Goal: Information Seeking & Learning: Learn about a topic

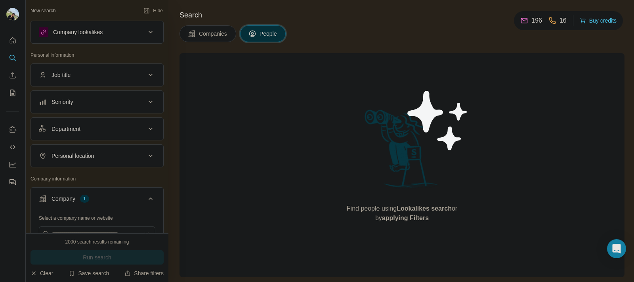
scroll to position [0, 0]
click at [132, 35] on div "Company lookalikes" at bounding box center [92, 32] width 107 height 10
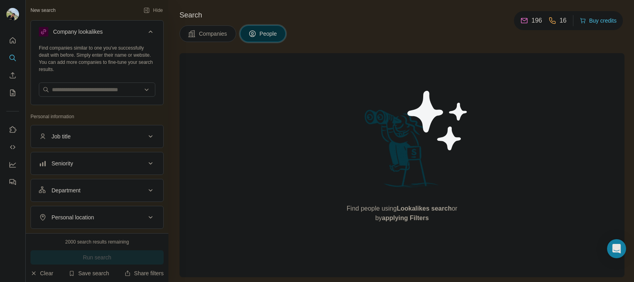
click at [131, 34] on div "Company lookalikes" at bounding box center [92, 32] width 107 height 10
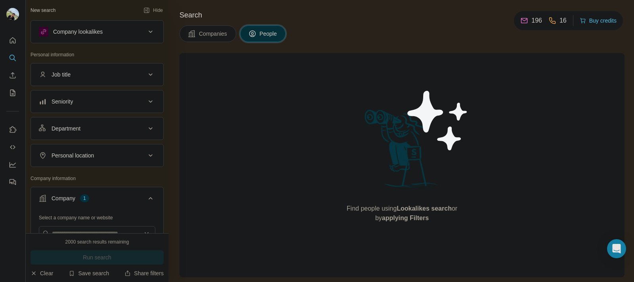
click at [131, 34] on div "Company lookalikes" at bounding box center [92, 32] width 107 height 10
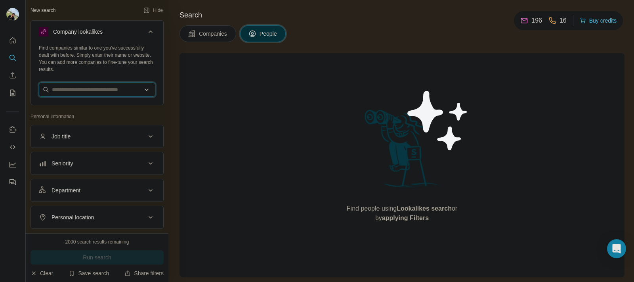
click at [99, 88] on input "text" at bounding box center [97, 89] width 117 height 14
type input "*"
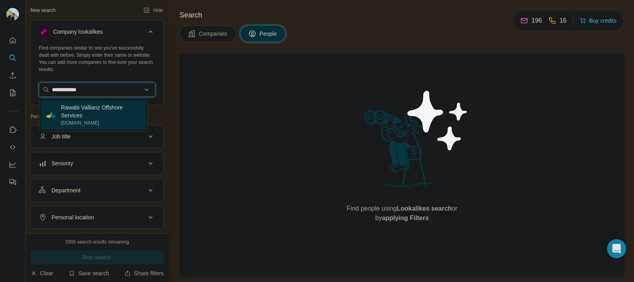
type input "**********"
click at [100, 124] on p "[DOMAIN_NAME]" at bounding box center [101, 122] width 80 height 7
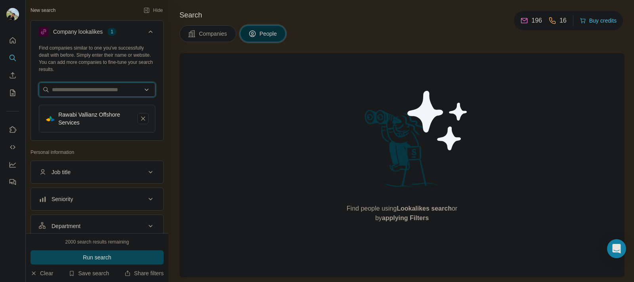
click at [88, 86] on input "text" at bounding box center [97, 89] width 117 height 14
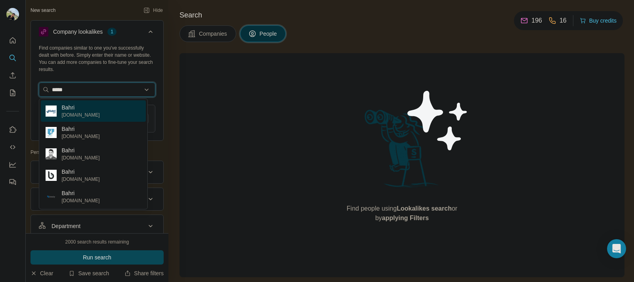
type input "*****"
click at [77, 107] on p "Bahri" at bounding box center [80, 107] width 38 height 8
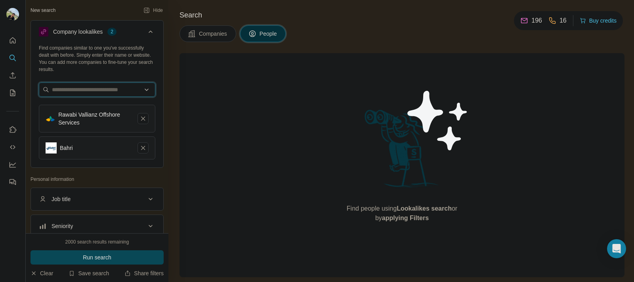
click at [84, 92] on input "text" at bounding box center [97, 89] width 117 height 14
type input "*"
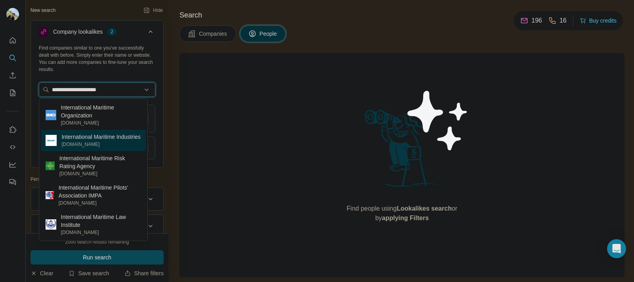
type input "**********"
click at [80, 136] on p "International Maritime Industries" at bounding box center [100, 137] width 79 height 8
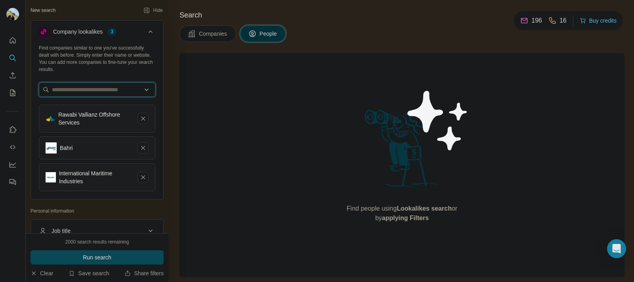
click at [72, 90] on input "text" at bounding box center [97, 89] width 117 height 14
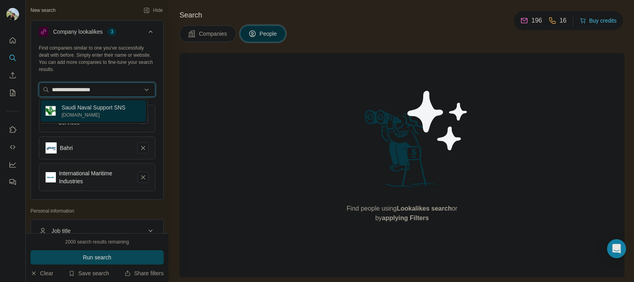
type input "**********"
click at [90, 116] on p "[DOMAIN_NAME]" at bounding box center [93, 114] width 64 height 7
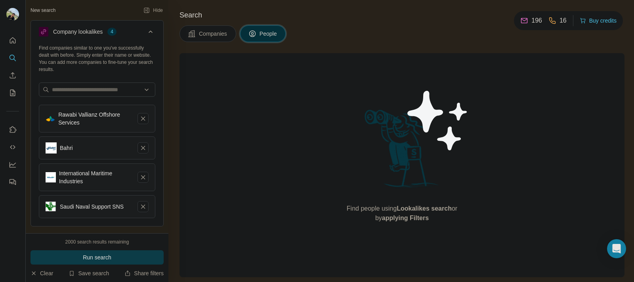
click at [97, 254] on span "Run search" at bounding box center [97, 257] width 29 height 8
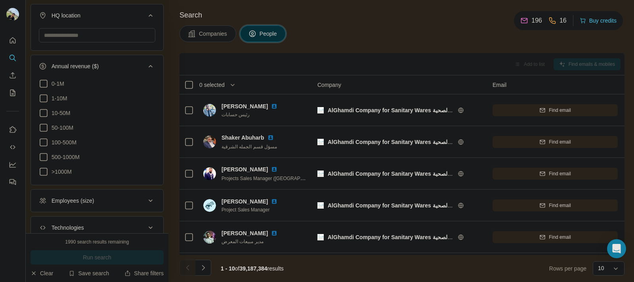
scroll to position [603, 0]
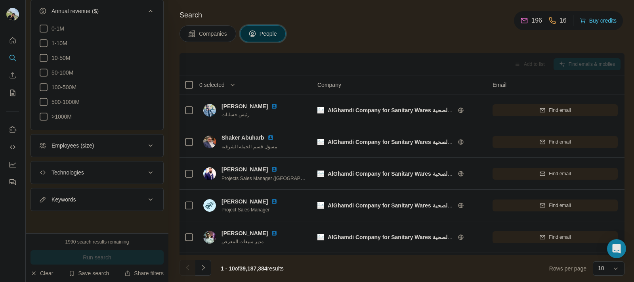
click at [94, 145] on div "Employees (size)" at bounding box center [73, 146] width 42 height 8
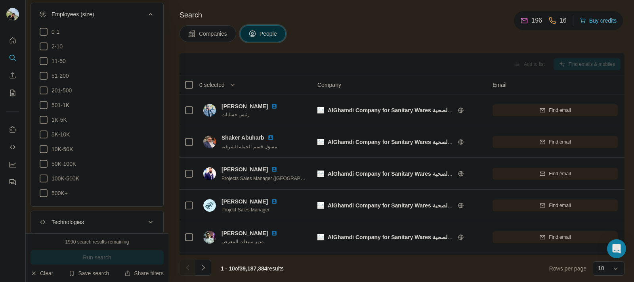
scroll to position [727, 0]
click at [46, 196] on icon at bounding box center [44, 193] width 10 height 10
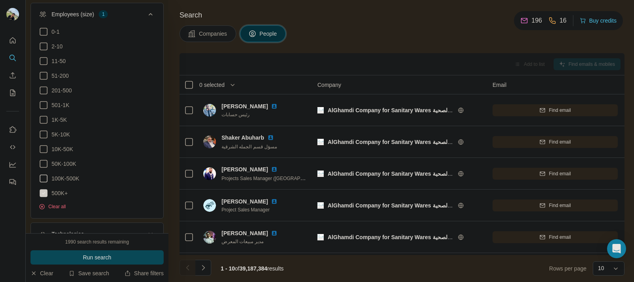
click at [45, 181] on icon at bounding box center [44, 179] width 10 height 10
click at [42, 168] on icon at bounding box center [44, 164] width 10 height 10
click at [43, 154] on icon at bounding box center [44, 149] width 10 height 10
click at [42, 139] on icon at bounding box center [44, 135] width 10 height 10
click at [40, 124] on icon at bounding box center [44, 120] width 10 height 10
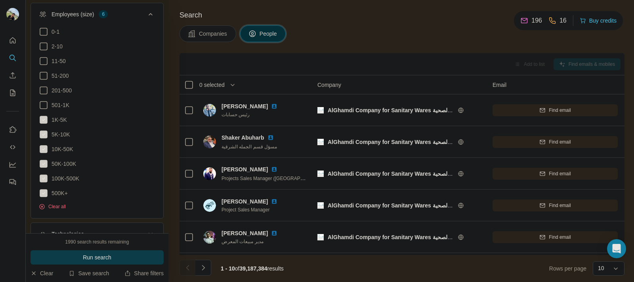
click at [50, 250] on button "Run search" at bounding box center [97, 257] width 133 height 14
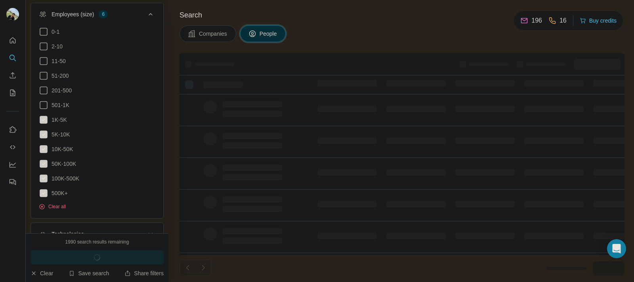
click at [146, 19] on icon at bounding box center [151, 15] width 10 height 10
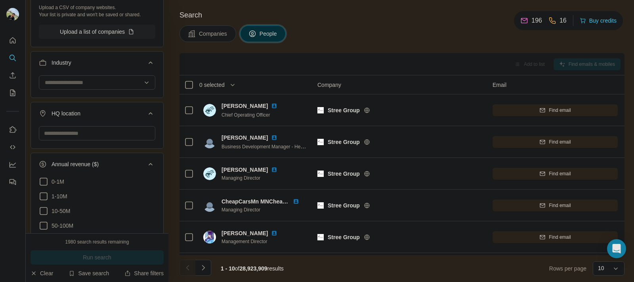
scroll to position [442, 0]
click at [116, 138] on input "text" at bounding box center [97, 133] width 117 height 14
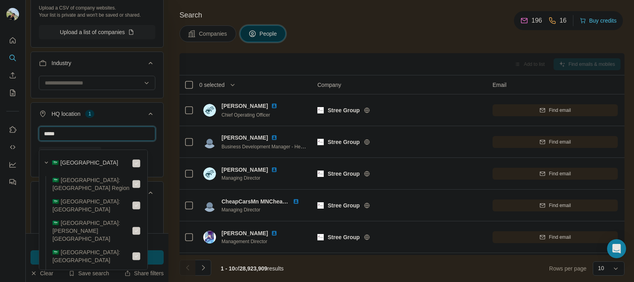
click at [107, 141] on input "*****" at bounding box center [97, 133] width 117 height 14
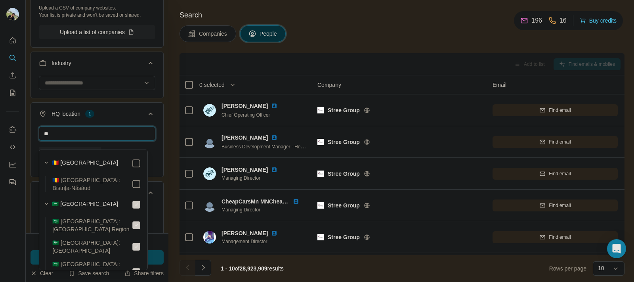
type input "*"
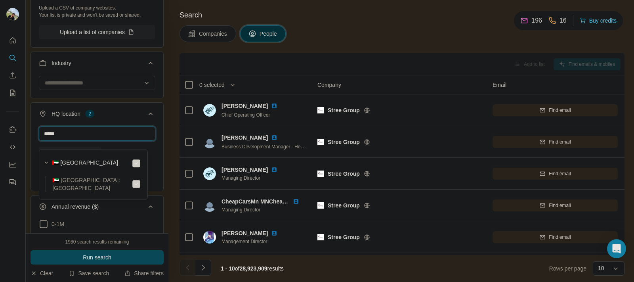
click at [96, 138] on input "*****" at bounding box center [97, 133] width 117 height 14
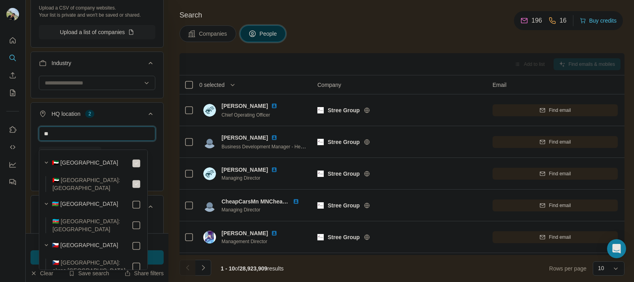
type input "*"
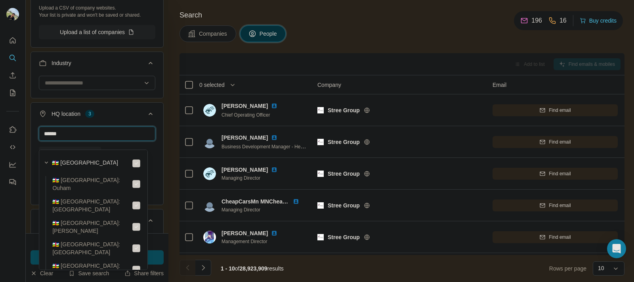
click at [125, 135] on input "******" at bounding box center [97, 133] width 117 height 14
type input "*"
type input "*****"
click at [137, 126] on button "HQ location 4" at bounding box center [97, 115] width 132 height 22
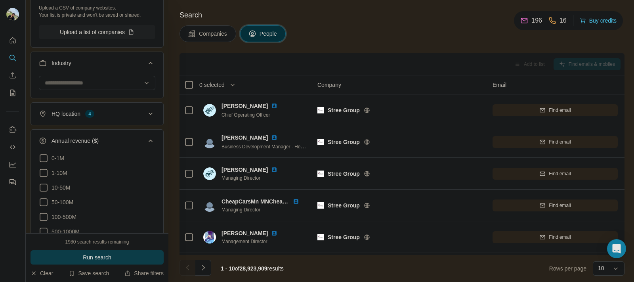
click at [124, 258] on button "Run search" at bounding box center [97, 257] width 133 height 14
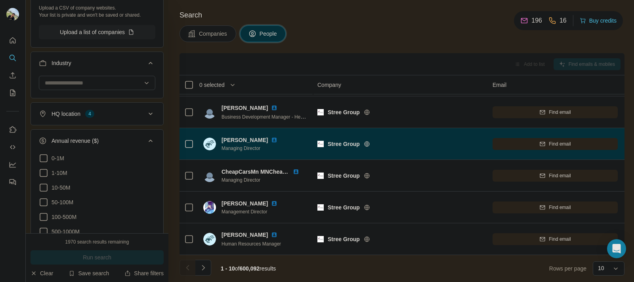
scroll to position [30, 0]
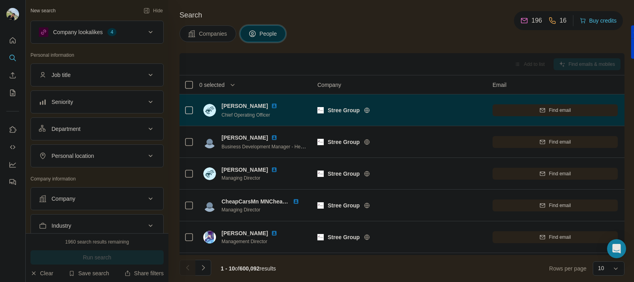
click at [367, 112] on icon at bounding box center [367, 110] width 6 height 6
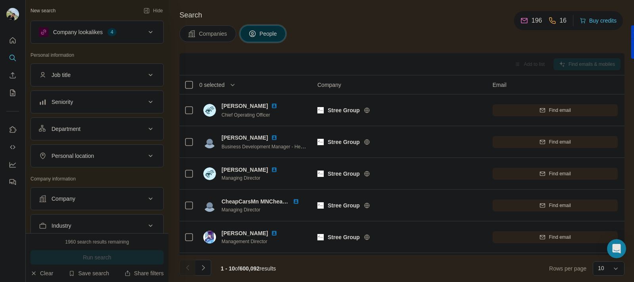
click at [80, 80] on button "Job title" at bounding box center [97, 74] width 132 height 19
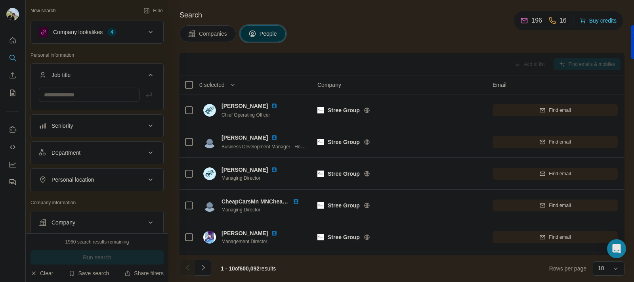
click at [94, 160] on button "Department" at bounding box center [97, 152] width 132 height 19
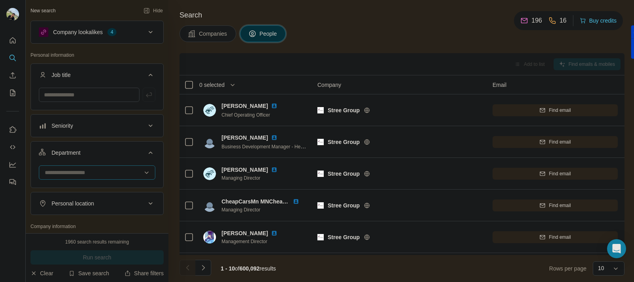
click at [90, 171] on input at bounding box center [93, 172] width 98 height 9
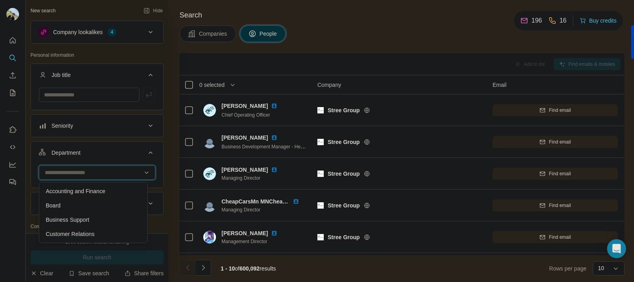
drag, startPoint x: 90, startPoint y: 171, endPoint x: 88, endPoint y: 167, distance: 5.2
click at [88, 167] on div at bounding box center [93, 172] width 98 height 13
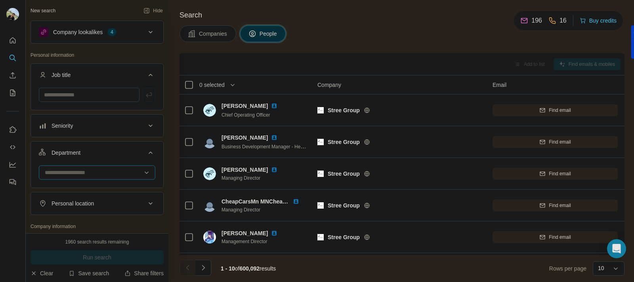
click at [90, 171] on input at bounding box center [93, 172] width 98 height 9
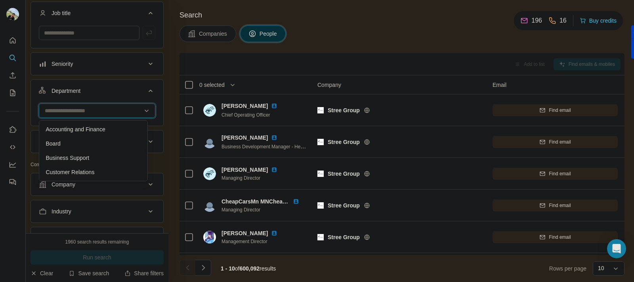
scroll to position [62, 0]
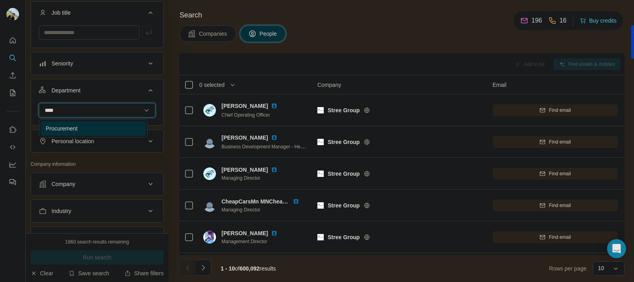
type input "****"
click at [92, 130] on div "Procurement" at bounding box center [94, 128] width 96 height 8
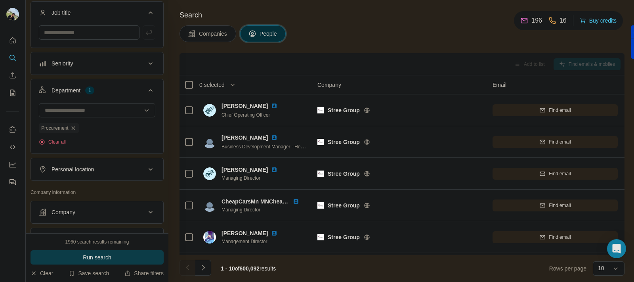
click at [94, 255] on span "Run search" at bounding box center [97, 257] width 29 height 8
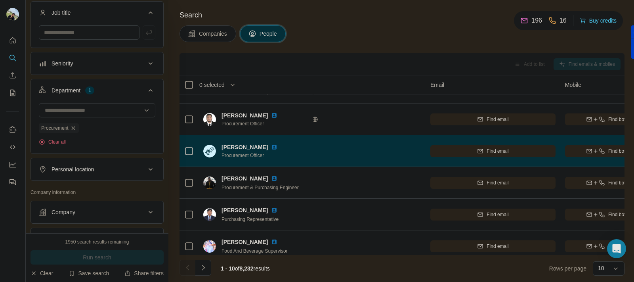
scroll to position [54, 0]
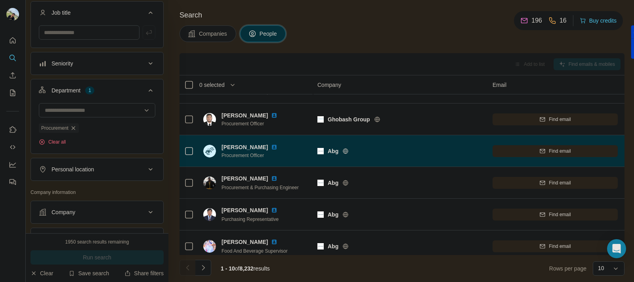
click at [344, 153] on icon at bounding box center [346, 151] width 6 height 6
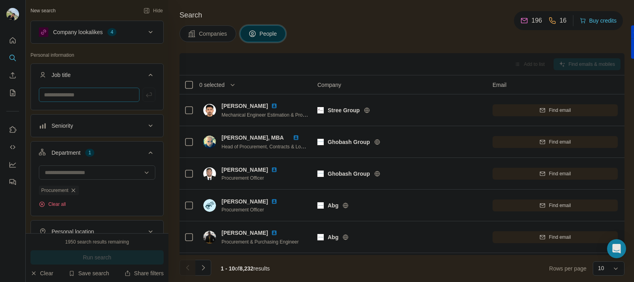
scroll to position [0, 0]
drag, startPoint x: 276, startPoint y: 103, endPoint x: 214, endPoint y: 50, distance: 81.2
click at [214, 50] on div "Search Companies People Add to list Find emails & mobiles 0 selected People Com…" at bounding box center [401, 141] width 466 height 282
click at [215, 51] on div "Search Companies People Add to list Find emails & mobiles 0 selected People Com…" at bounding box center [401, 141] width 466 height 282
drag, startPoint x: 265, startPoint y: 107, endPoint x: 233, endPoint y: 65, distance: 53.3
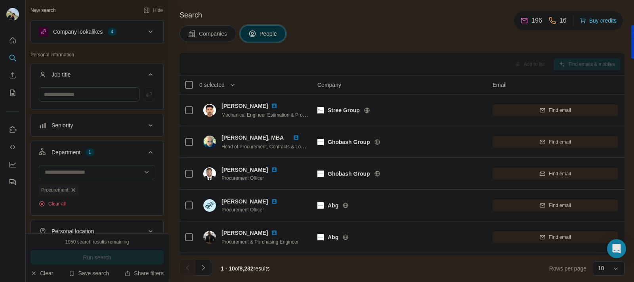
click at [233, 65] on div "Add to list Find emails & mobiles" at bounding box center [402, 64] width 437 height 14
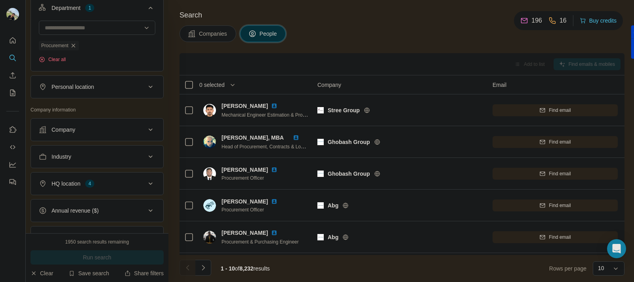
scroll to position [148, 0]
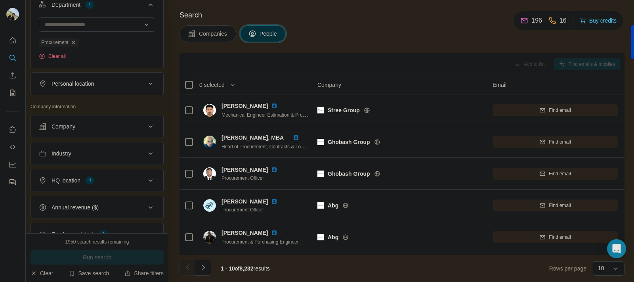
click at [105, 133] on button "Company" at bounding box center [97, 126] width 132 height 19
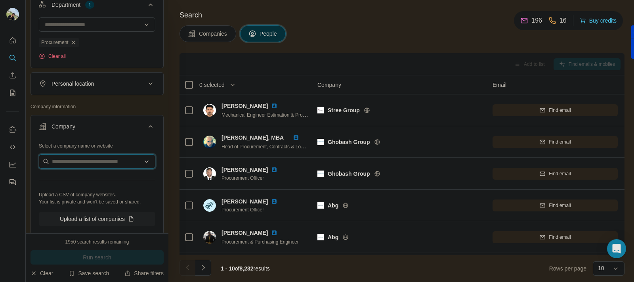
click at [100, 161] on input "text" at bounding box center [97, 161] width 117 height 14
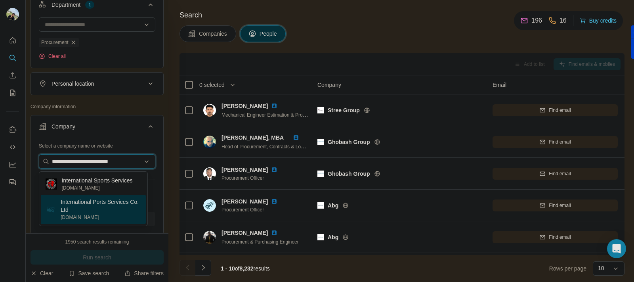
type input "**********"
click at [102, 214] on p "[DOMAIN_NAME]" at bounding box center [101, 217] width 80 height 7
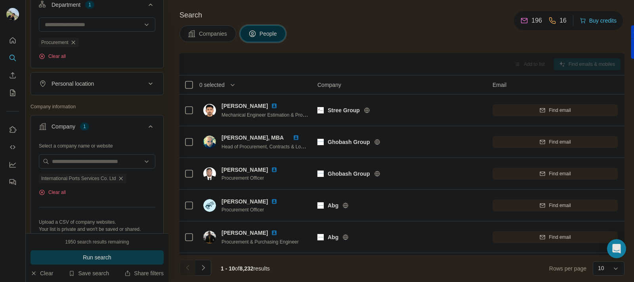
click at [101, 255] on span "Run search" at bounding box center [97, 257] width 29 height 8
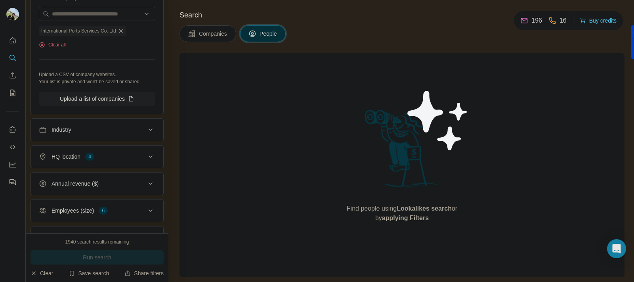
scroll to position [296, 0]
click at [108, 205] on button "Employees (size) 6" at bounding box center [97, 210] width 132 height 19
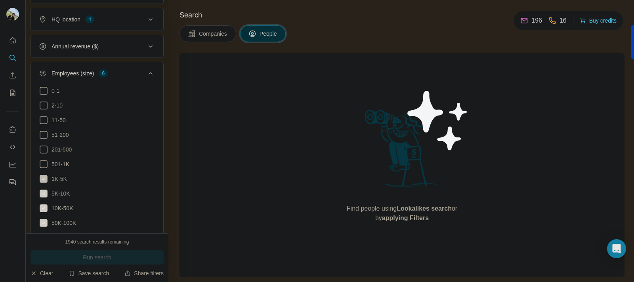
scroll to position [433, 0]
click at [45, 162] on icon at bounding box center [44, 164] width 8 height 8
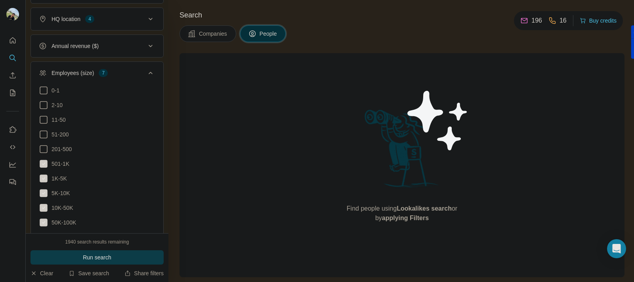
click at [71, 252] on button "Run search" at bounding box center [97, 257] width 133 height 14
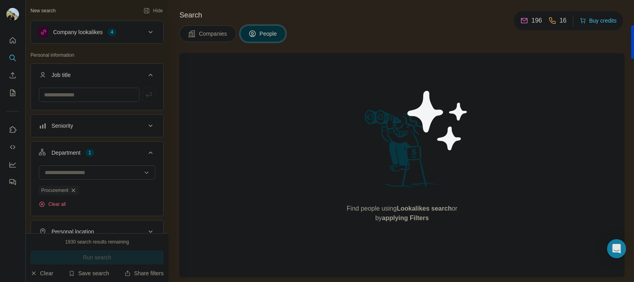
click at [146, 33] on icon at bounding box center [151, 32] width 10 height 10
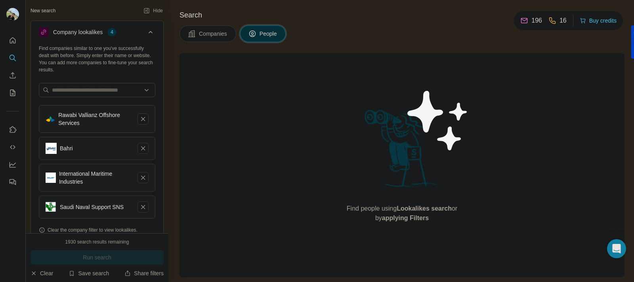
click at [136, 31] on div "Company lookalikes 4" at bounding box center [92, 32] width 107 height 10
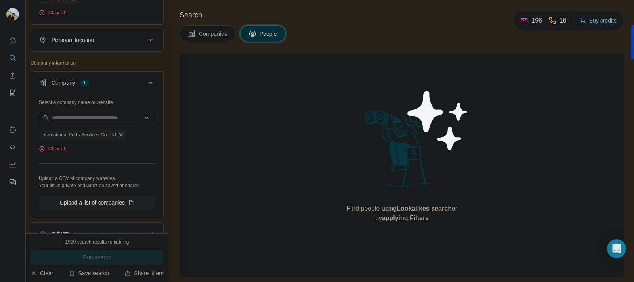
scroll to position [193, 0]
click at [123, 132] on icon "button" at bounding box center [121, 133] width 6 height 6
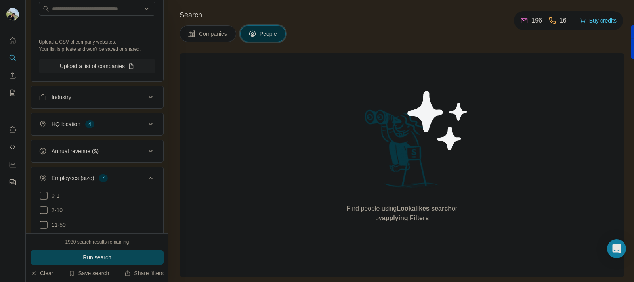
scroll to position [304, 0]
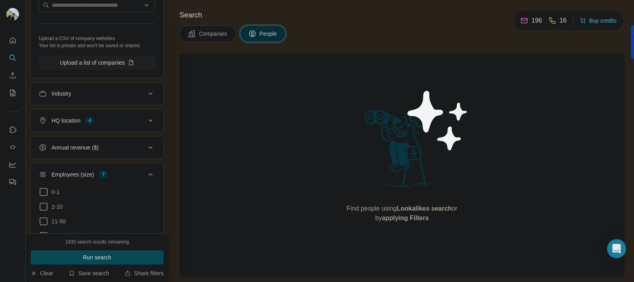
click at [123, 119] on div "HQ location 4" at bounding box center [92, 121] width 107 height 8
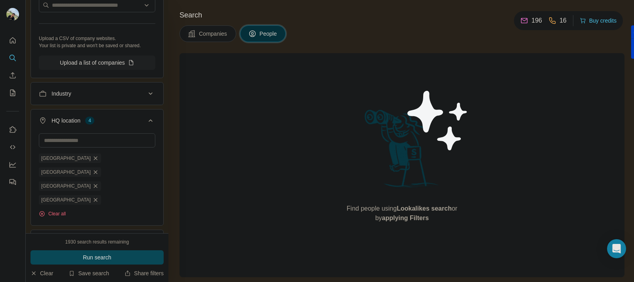
click at [123, 119] on div "HQ location 4" at bounding box center [92, 121] width 107 height 8
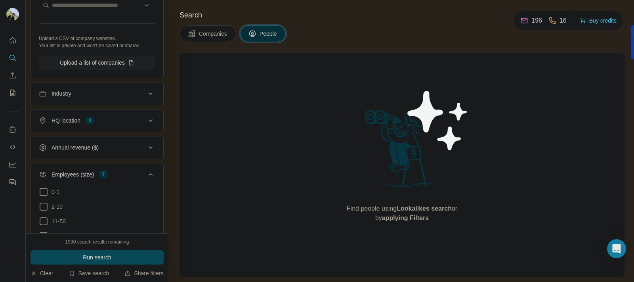
click at [123, 119] on div "HQ location 4" at bounding box center [92, 121] width 107 height 8
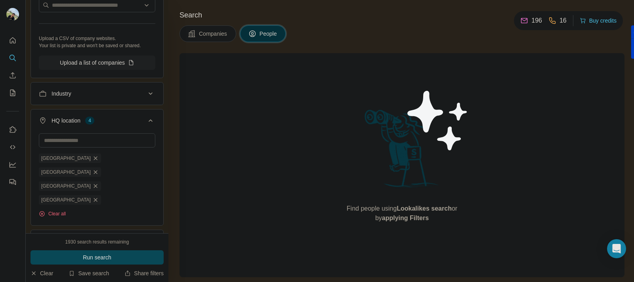
click at [123, 119] on div "HQ location 4" at bounding box center [92, 121] width 107 height 8
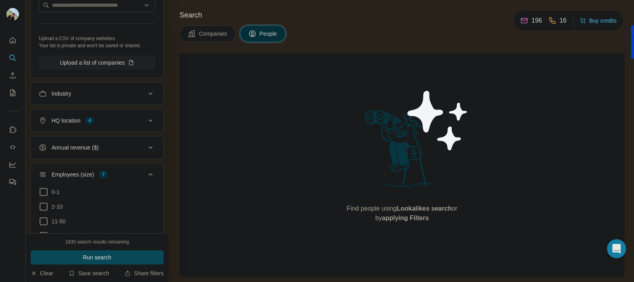
click at [123, 119] on div "HQ location 4" at bounding box center [92, 121] width 107 height 8
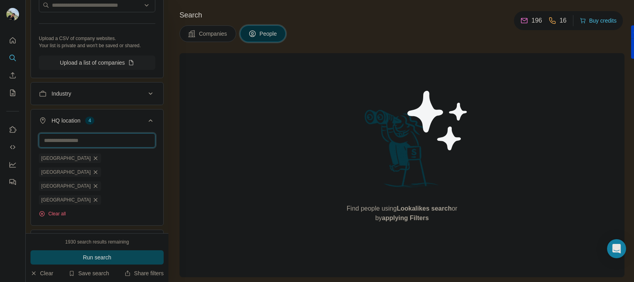
click at [100, 138] on input "text" at bounding box center [97, 140] width 117 height 14
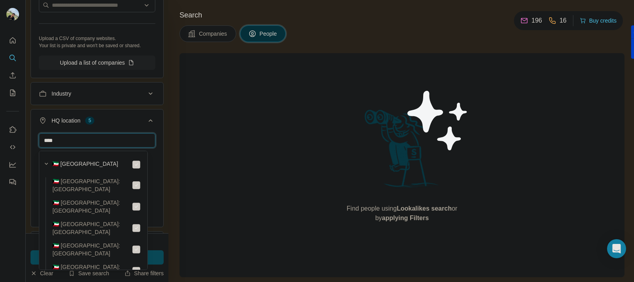
click at [109, 145] on input "****" at bounding box center [97, 140] width 117 height 14
type input "*"
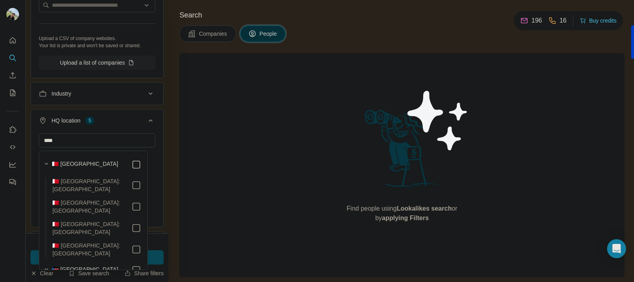
click at [132, 169] on icon at bounding box center [137, 165] width 10 height 10
click at [124, 145] on input "****" at bounding box center [97, 140] width 117 height 14
type input "*"
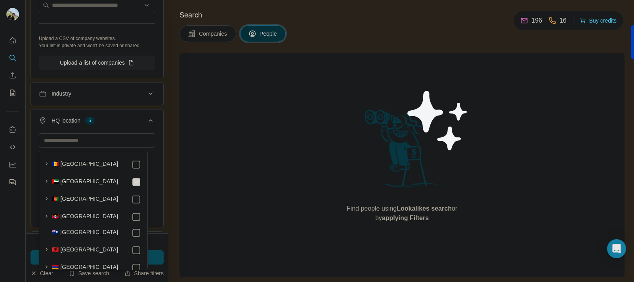
click at [146, 121] on icon at bounding box center [151, 121] width 10 height 10
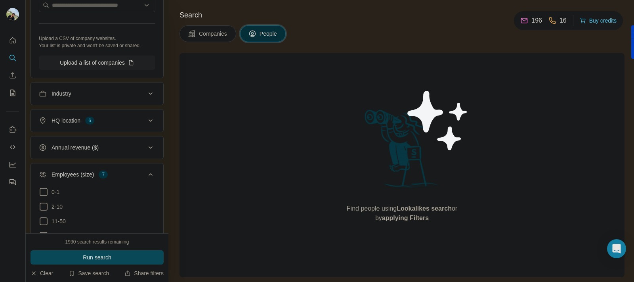
click at [146, 120] on icon at bounding box center [151, 121] width 10 height 10
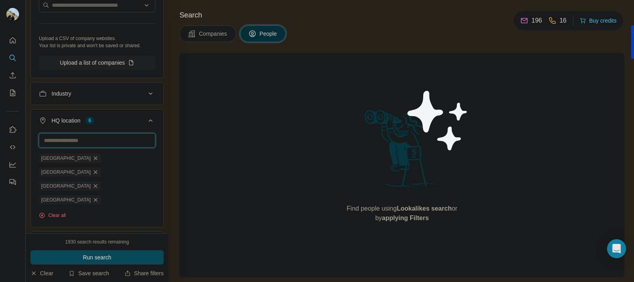
click at [76, 141] on input "text" at bounding box center [97, 140] width 117 height 14
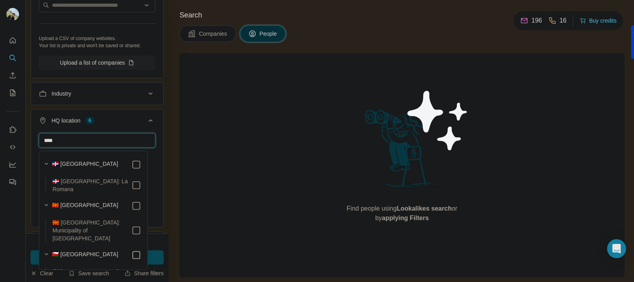
type input "****"
click at [146, 119] on icon at bounding box center [151, 121] width 10 height 10
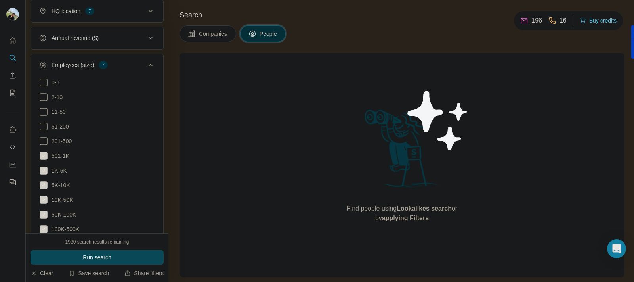
scroll to position [419, 0]
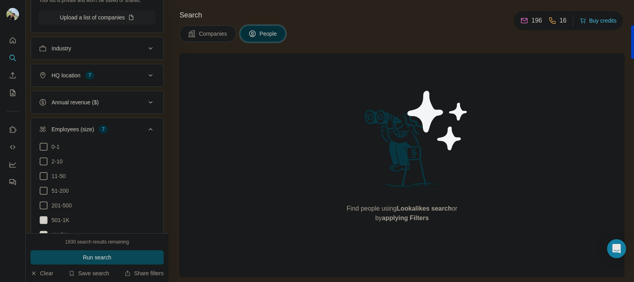
click at [131, 127] on div "Employees (size) 7" at bounding box center [92, 129] width 107 height 8
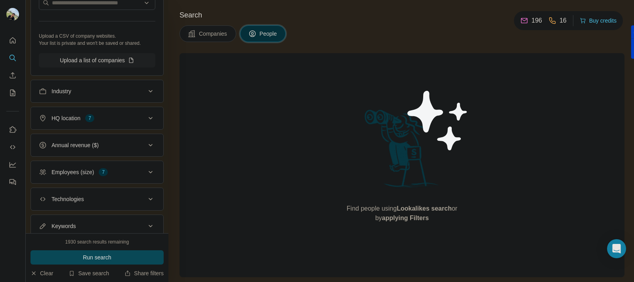
scroll to position [292, 0]
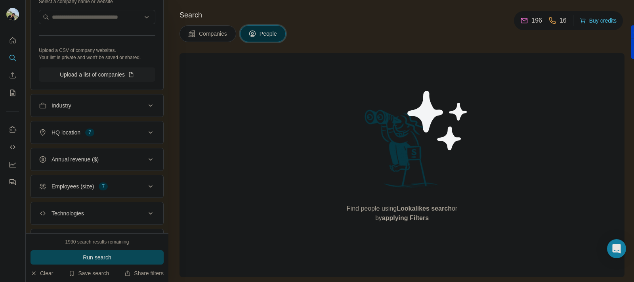
click at [135, 107] on div "Industry" at bounding box center [92, 105] width 107 height 8
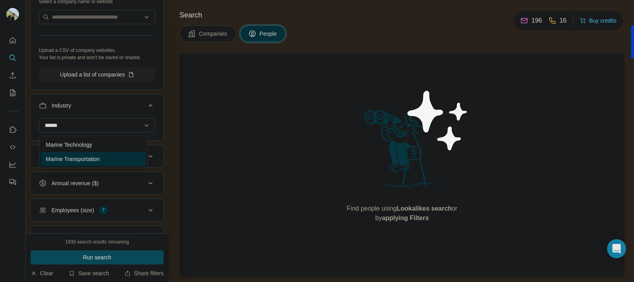
type input "******"
click at [86, 155] on p "Marine Transportation" at bounding box center [73, 159] width 54 height 8
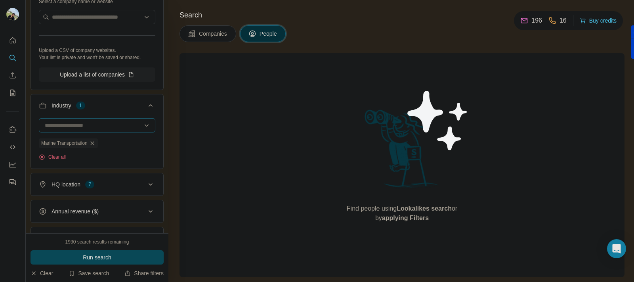
click at [94, 120] on div at bounding box center [93, 125] width 98 height 13
click at [92, 130] on input at bounding box center [93, 125] width 98 height 9
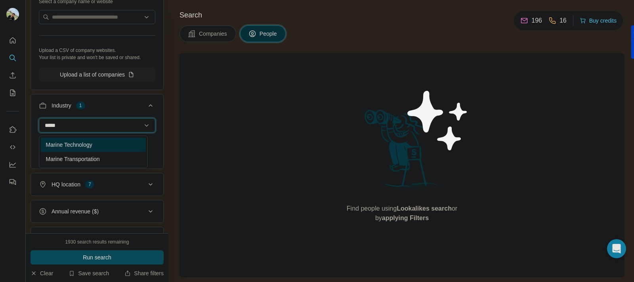
type input "*****"
click at [87, 147] on p "Marine Technology" at bounding box center [69, 145] width 46 height 8
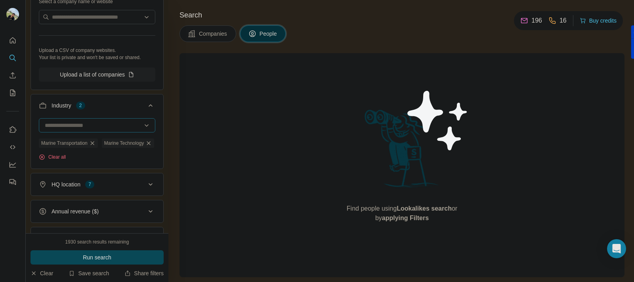
click at [82, 128] on input at bounding box center [92, 125] width 96 height 9
type input "*"
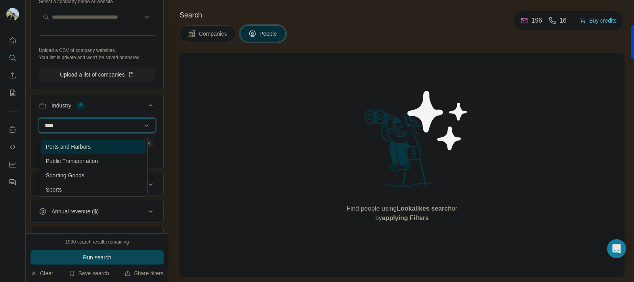
type input "****"
click at [84, 147] on p "Ports and Harbors" at bounding box center [68, 147] width 45 height 8
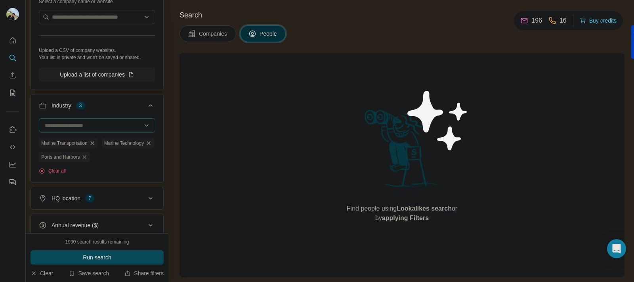
click at [84, 125] on input at bounding box center [92, 125] width 96 height 9
type input "*"
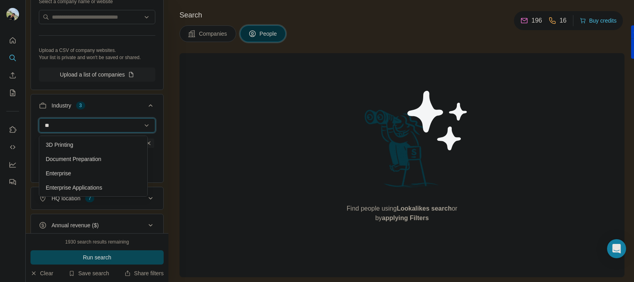
type input "*"
click at [147, 108] on icon at bounding box center [151, 106] width 10 height 10
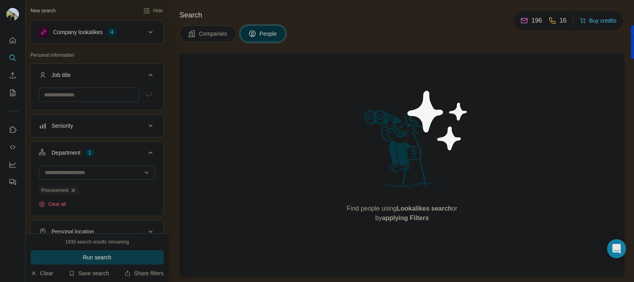
click at [113, 252] on button "Run search" at bounding box center [97, 257] width 133 height 14
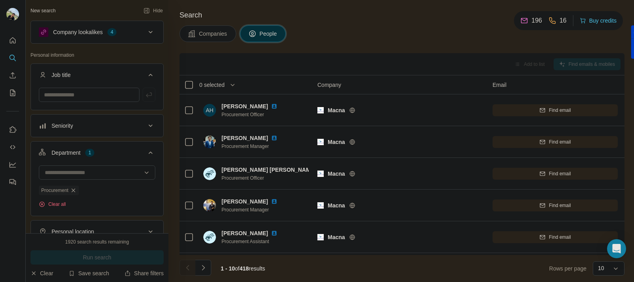
click at [225, 82] on span "0 selected" at bounding box center [211, 85] width 25 height 8
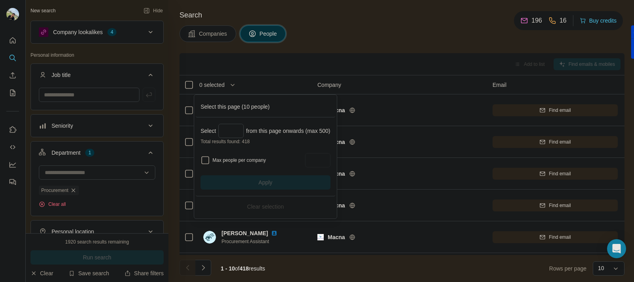
click at [225, 82] on span "0 selected" at bounding box center [211, 85] width 25 height 8
click at [232, 82] on icon "button" at bounding box center [233, 85] width 8 height 8
click at [377, 33] on div "Companies People" at bounding box center [402, 33] width 445 height 17
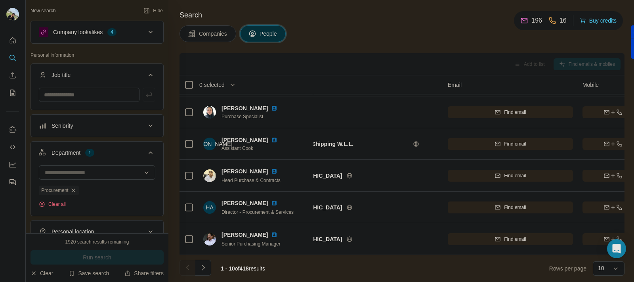
scroll to position [161, 0]
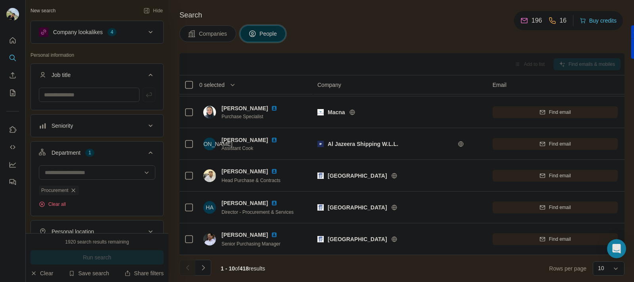
click at [201, 30] on span "Companies" at bounding box center [213, 34] width 29 height 8
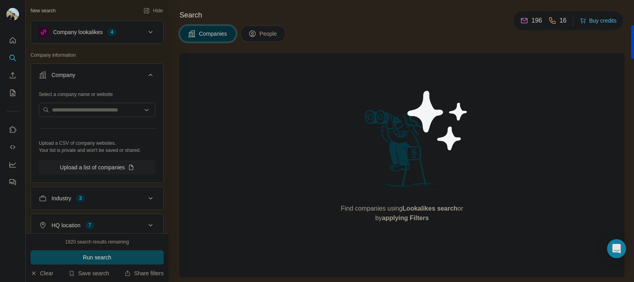
click at [270, 30] on span "People" at bounding box center [269, 34] width 18 height 8
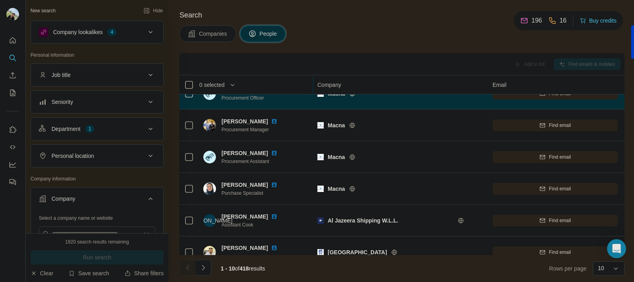
scroll to position [161, 0]
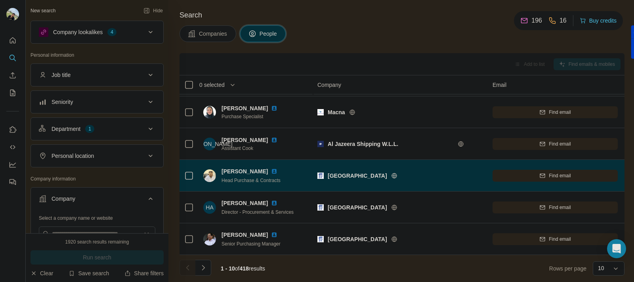
click at [391, 172] on icon at bounding box center [394, 175] width 6 height 6
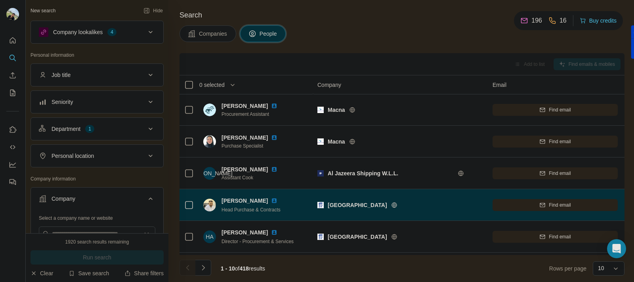
scroll to position [128, 0]
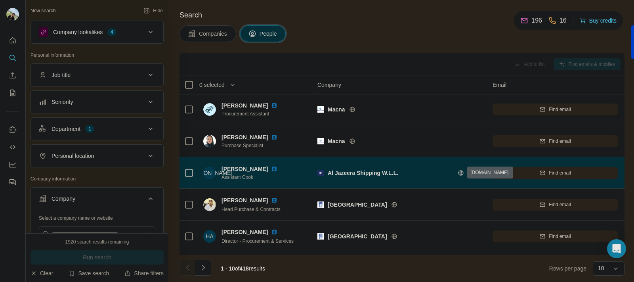
click at [463, 172] on icon at bounding box center [460, 172] width 5 height 5
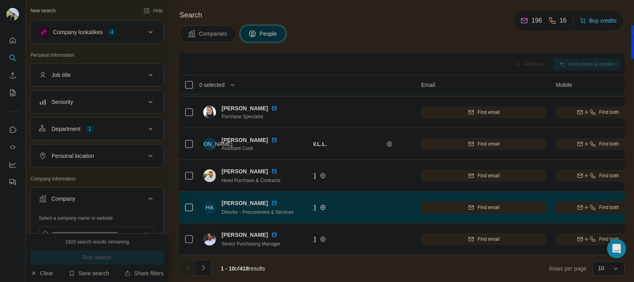
scroll to position [161, 0]
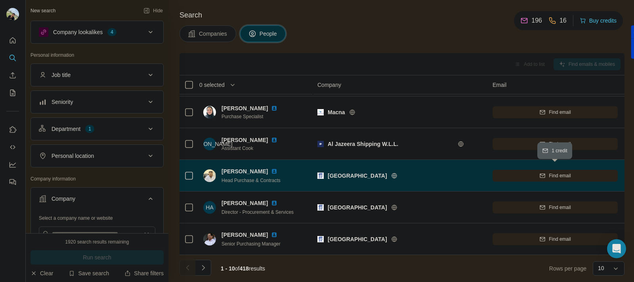
click at [504, 170] on button "Find email" at bounding box center [555, 176] width 125 height 12
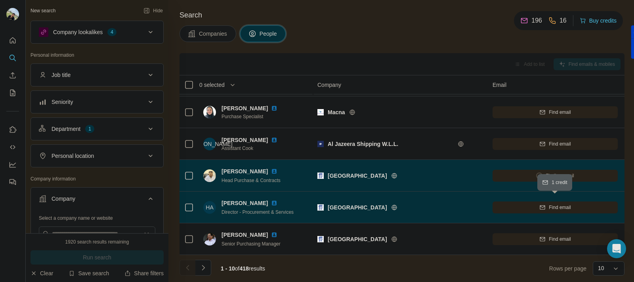
click at [521, 204] on div "Find email" at bounding box center [555, 207] width 125 height 7
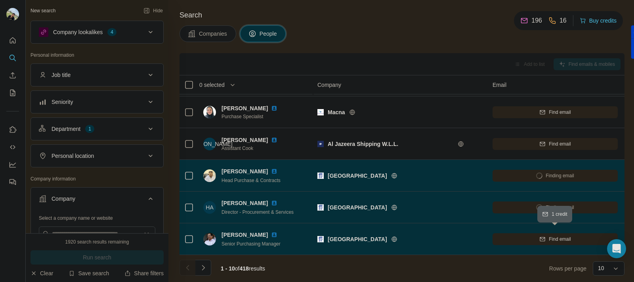
click at [528, 235] on div "Find email" at bounding box center [555, 238] width 125 height 7
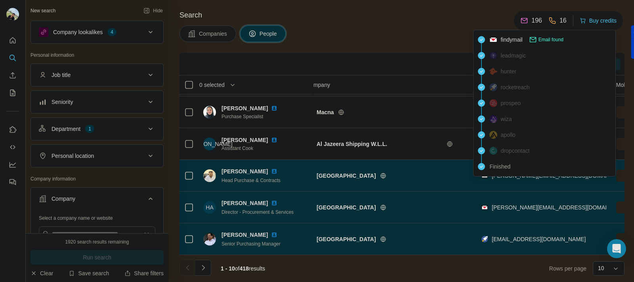
scroll to position [161, 6]
